Goal: Transaction & Acquisition: Purchase product/service

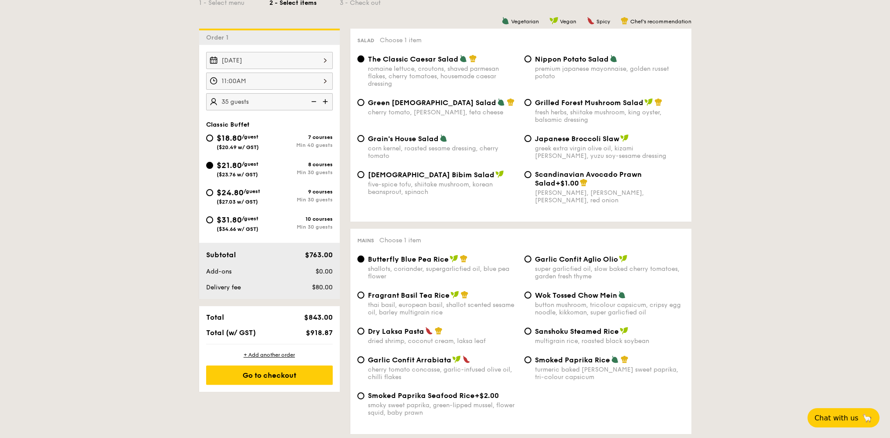
scroll to position [220, 0]
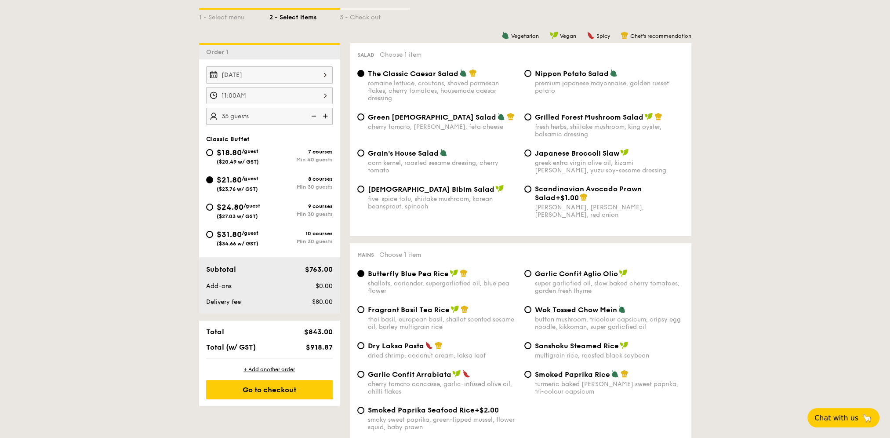
scroll to position [308, 0]
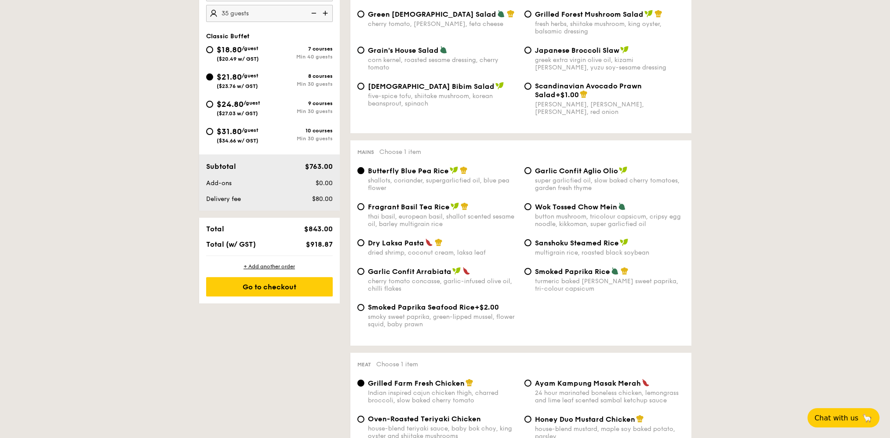
click at [218, 99] on span "$24.80" at bounding box center [230, 104] width 27 height 10
click at [213, 101] on input "$24.80 /guest ($27.03 w/ GST) 9 courses Min 30 guests" at bounding box center [209, 104] width 7 height 7
radio input "true"
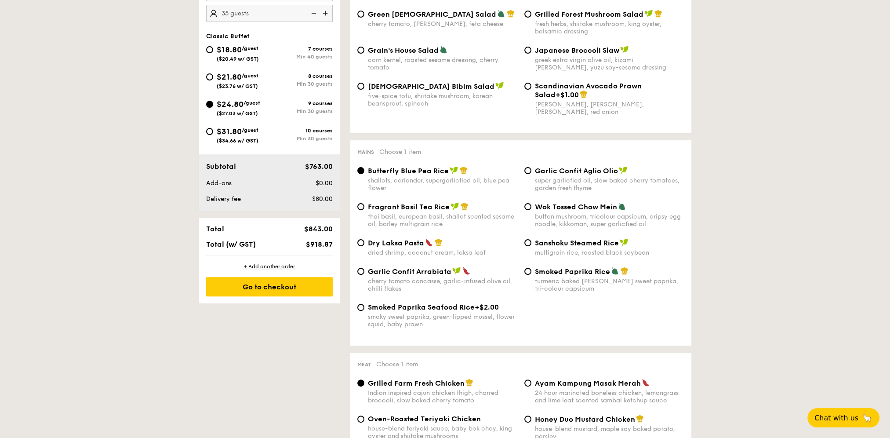
radio input "true"
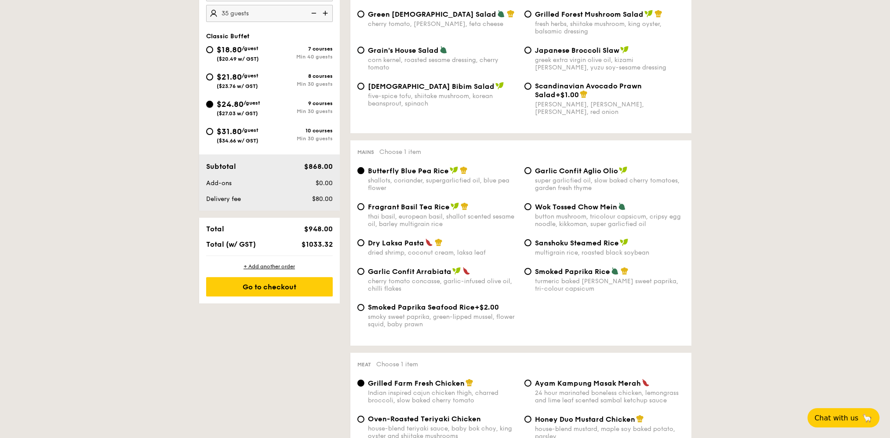
scroll to position [220, 0]
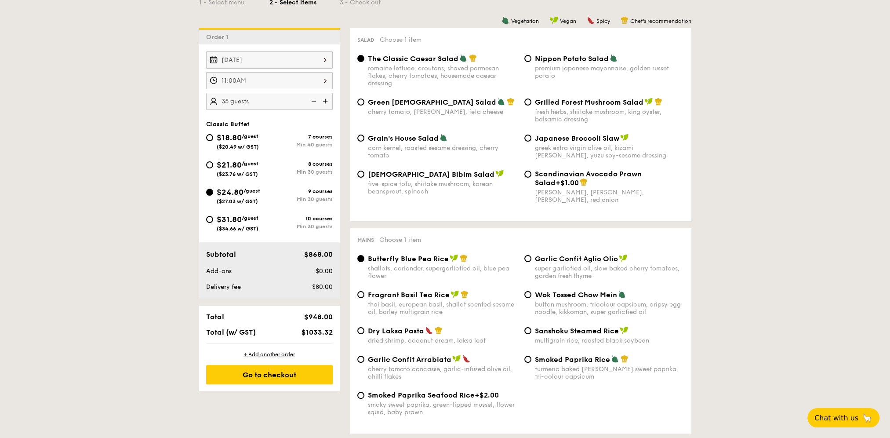
click at [241, 169] on div "$21.80 /guest ($23.76 w/ GST)" at bounding box center [238, 168] width 42 height 18
click at [213, 168] on input "$21.80 /guest ($23.76 w/ GST) 8 courses Min 30 guests" at bounding box center [209, 164] width 7 height 7
radio input "true"
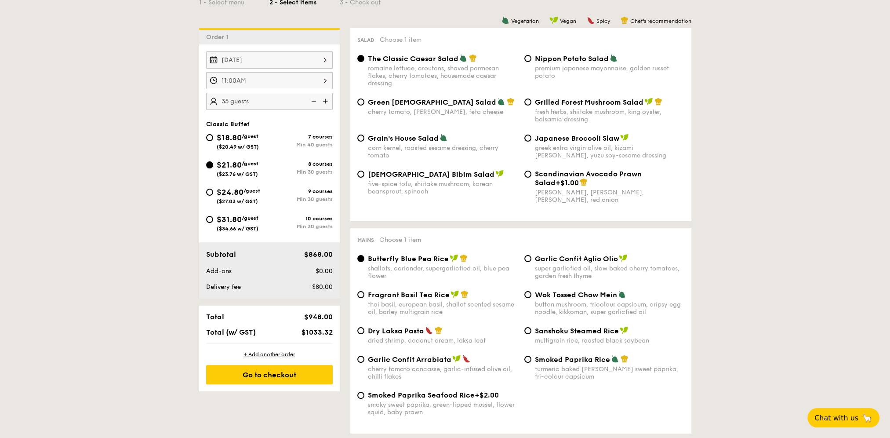
radio input "true"
